Goal: Information Seeking & Learning: Learn about a topic

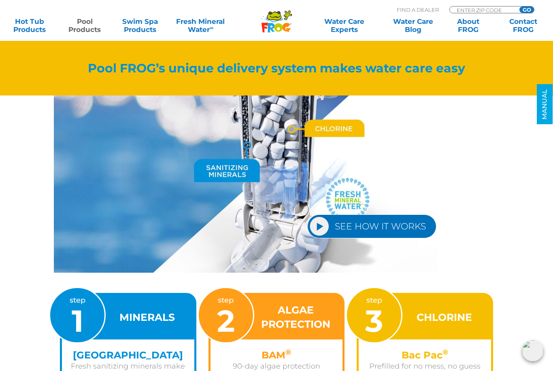
scroll to position [919, 0]
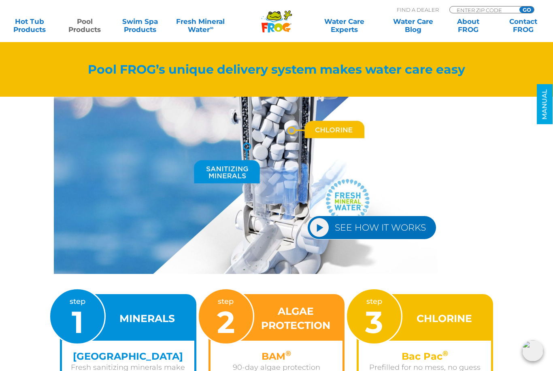
click at [399, 223] on link "SEE HOW IT WORKS" at bounding box center [371, 228] width 129 height 24
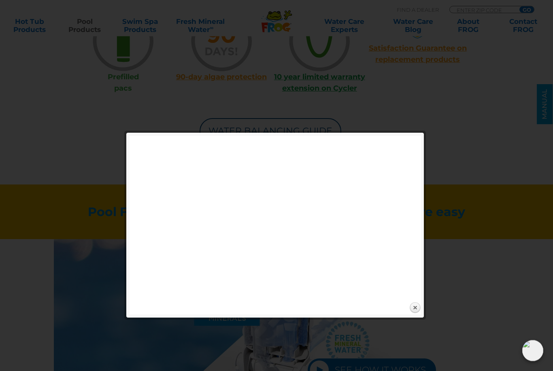
scroll to position [766, 0]
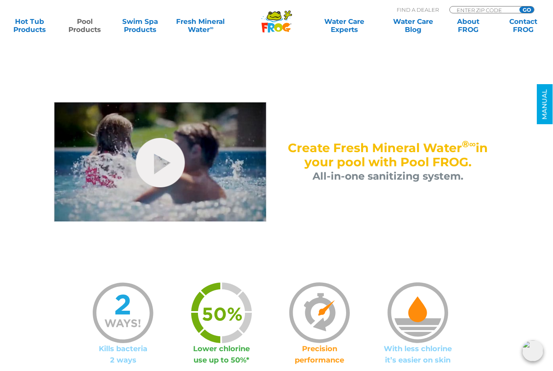
scroll to position [390, 0]
click at [161, 160] on link "hide-me" at bounding box center [160, 163] width 49 height 49
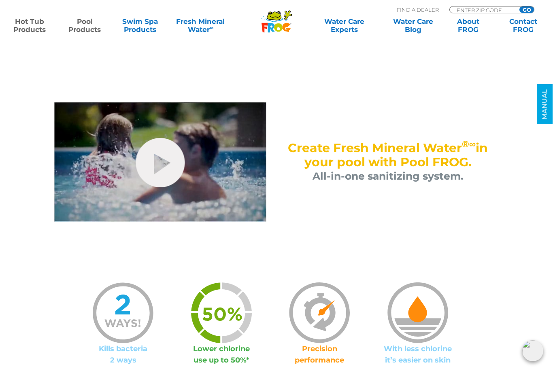
click at [31, 27] on link "Hot Tub Products" at bounding box center [29, 25] width 43 height 16
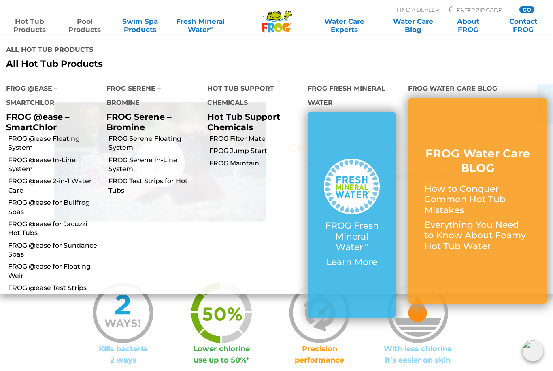
click at [28, 26] on link "Hot Tub Products" at bounding box center [29, 25] width 43 height 16
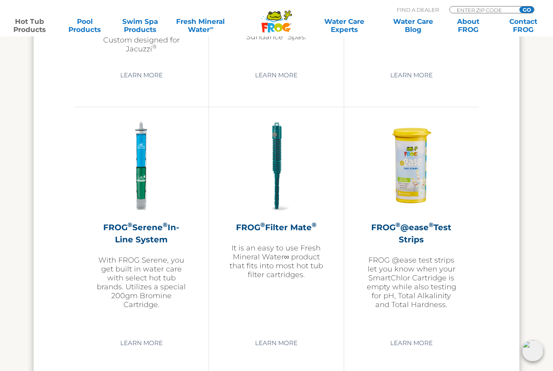
scroll to position [1645, 0]
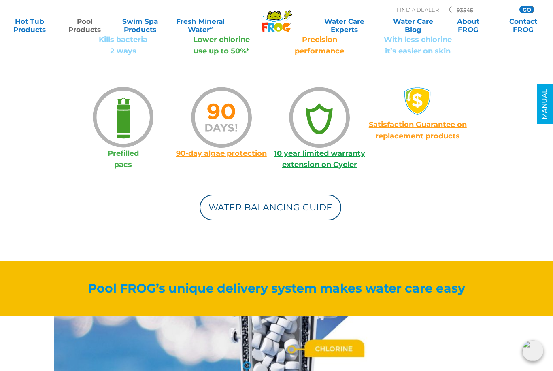
scroll to position [700, 0]
click at [310, 211] on link "Water Balancing Guide" at bounding box center [271, 208] width 142 height 26
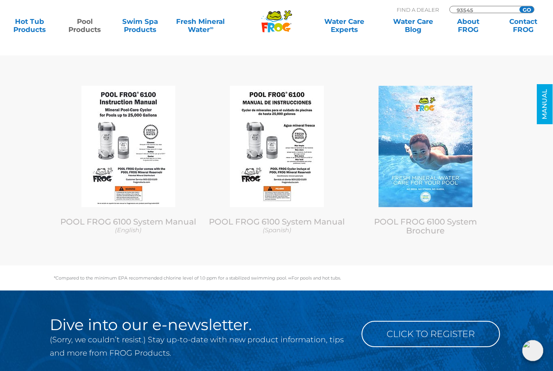
scroll to position [3520, 0]
click at [154, 231] on link "POOL FROG 6100 System Manual (English)" at bounding box center [128, 225] width 137 height 17
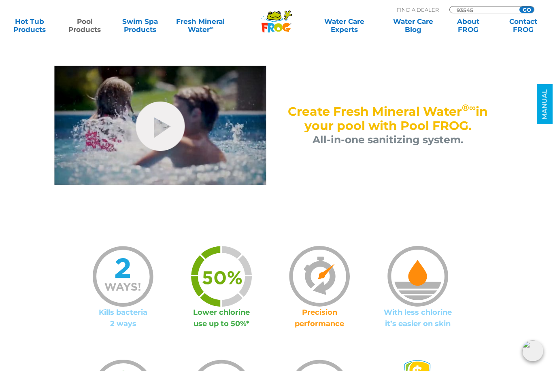
scroll to position [426, 0]
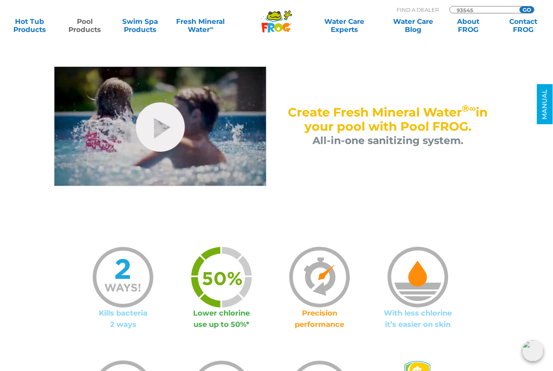
click at [80, 30] on link "Pool Products" at bounding box center [84, 25] width 43 height 16
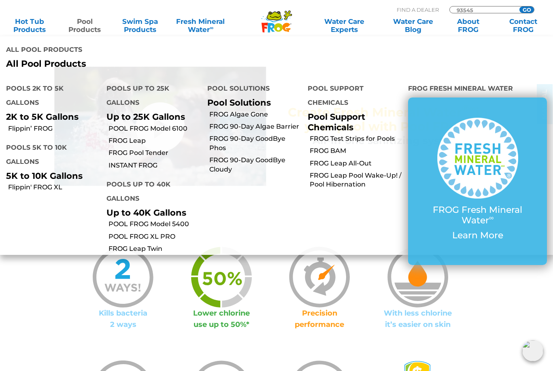
click at [124, 208] on p "Up to 40K Gallons" at bounding box center [151, 213] width 88 height 10
click at [121, 233] on link "POOL FROG XL PRO" at bounding box center [155, 237] width 92 height 9
click at [120, 233] on link "POOL FROG XL PRO" at bounding box center [155, 237] width 92 height 9
click at [133, 124] on link "POOL FROG Model 6100" at bounding box center [155, 128] width 92 height 9
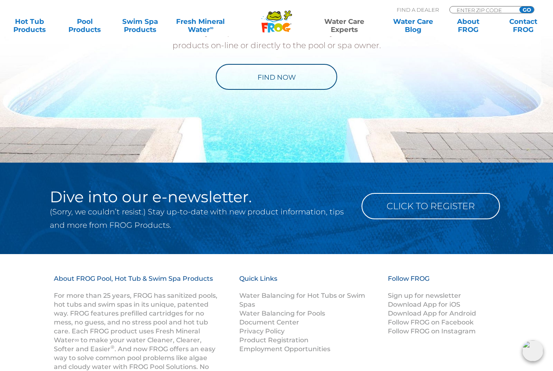
scroll to position [904, 0]
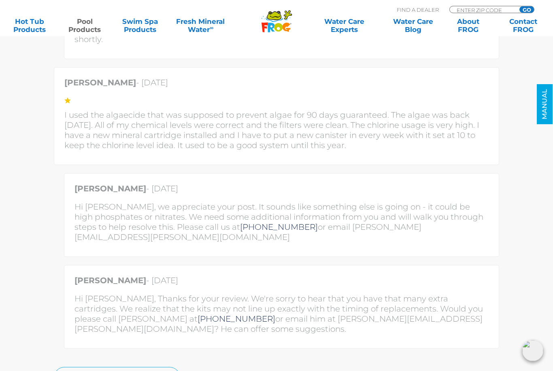
scroll to position [2545, 0]
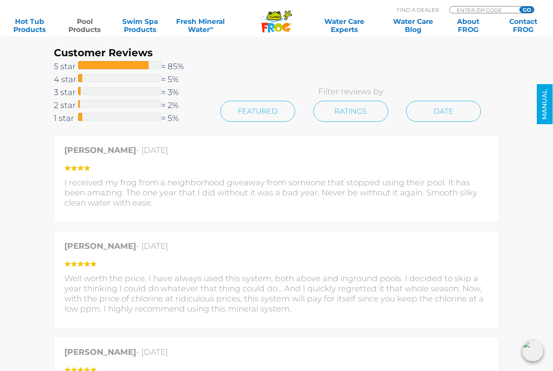
click at [65, 123] on span "1 star" at bounding box center [66, 118] width 24 height 13
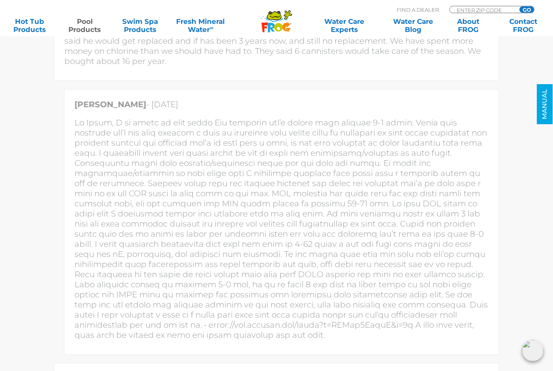
scroll to position [2354, 0]
